Goal: Task Accomplishment & Management: Complete application form

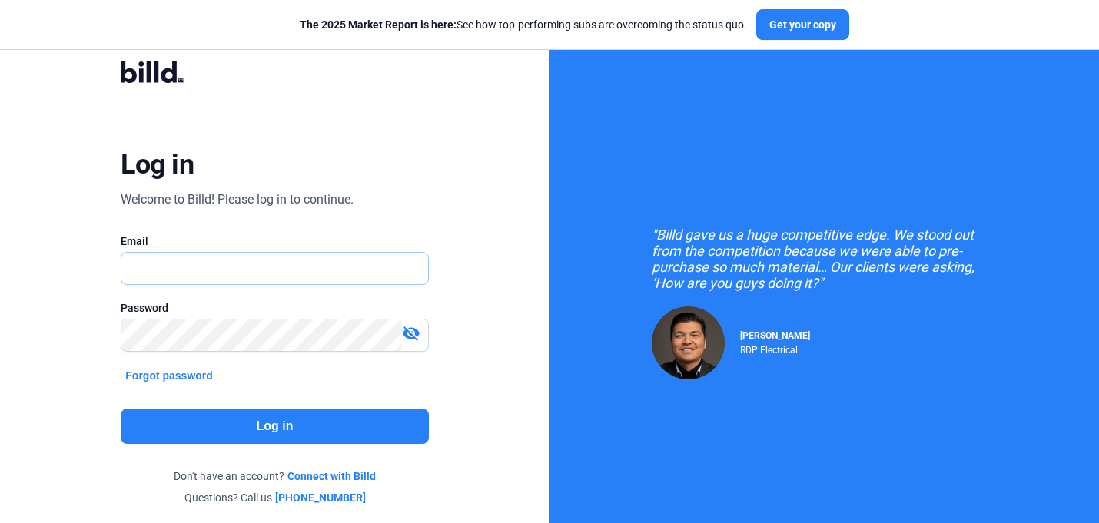
type input "[PERSON_NAME][EMAIL_ADDRESS][DOMAIN_NAME]"
click at [296, 432] on button "Log in" at bounding box center [274, 426] width 307 height 35
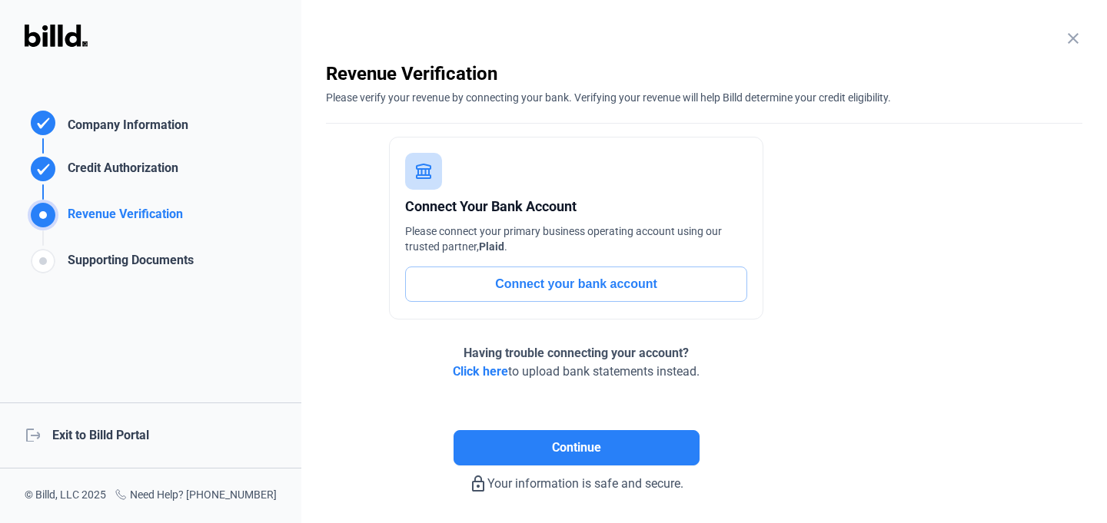
click at [83, 440] on div "logout Exit to Billd Portal" at bounding box center [150, 436] width 301 height 66
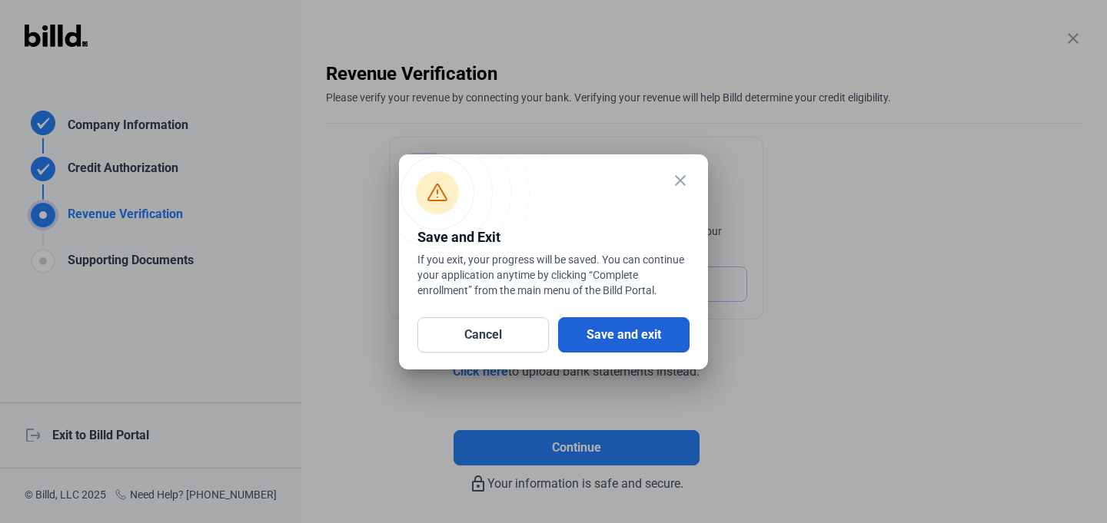
click at [626, 339] on button "Save and exit" at bounding box center [623, 334] width 131 height 35
